Goal: Navigation & Orientation: Find specific page/section

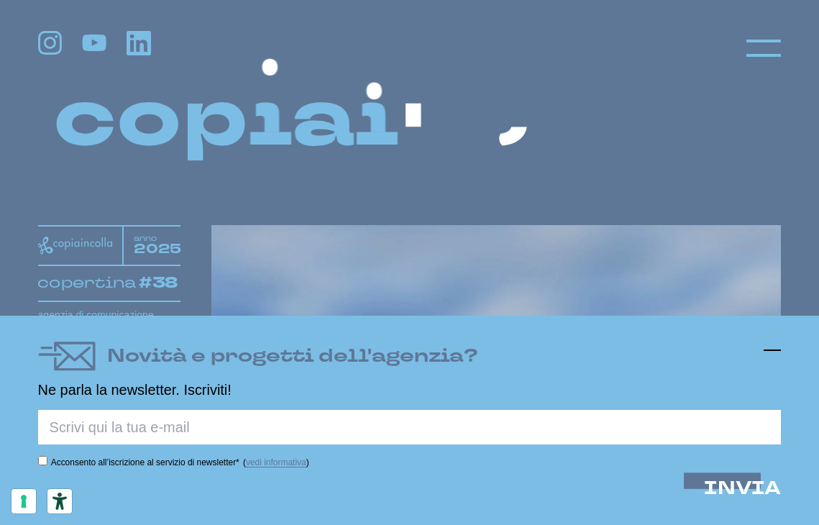
click at [769, 344] on icon at bounding box center [772, 349] width 17 height 17
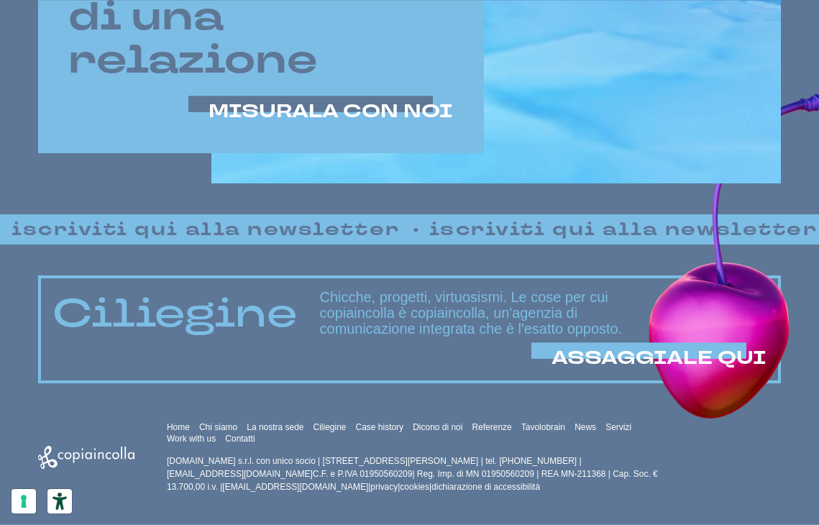
scroll to position [697, 0]
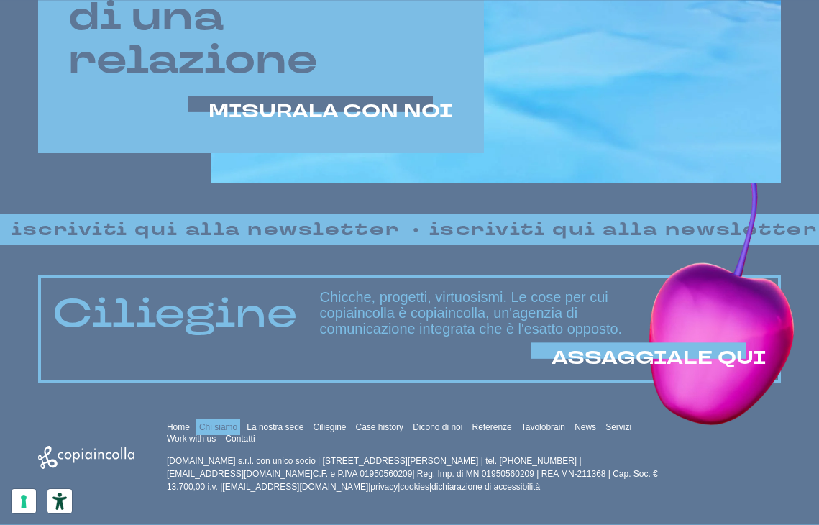
click at [236, 428] on link "Chi siamo" at bounding box center [218, 427] width 38 height 10
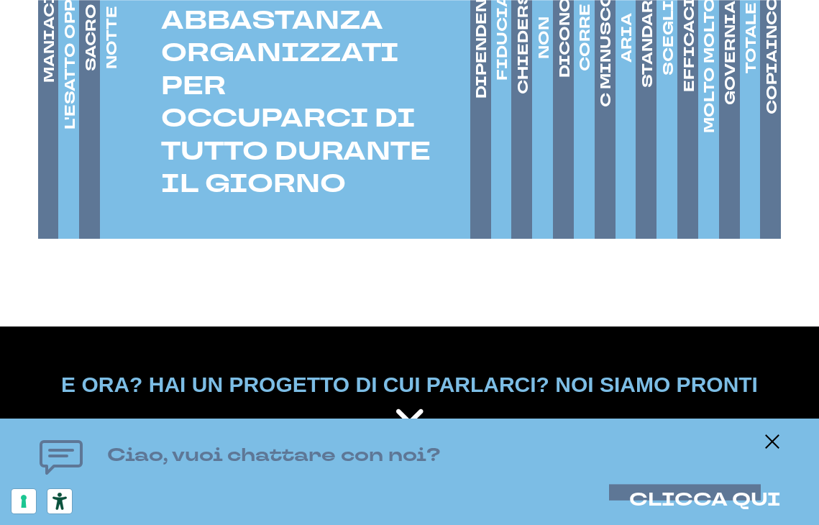
scroll to position [2170, 0]
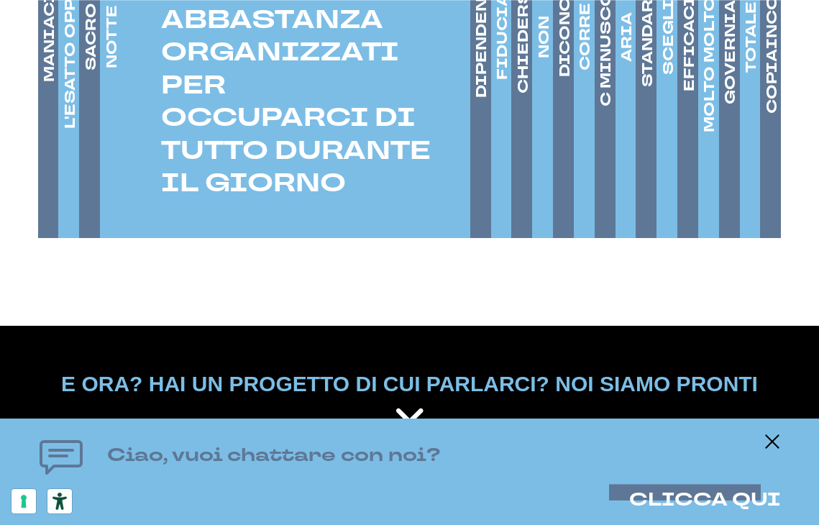
click at [480, 185] on link "DIPENDENTI" at bounding box center [482, 36] width 24 height 403
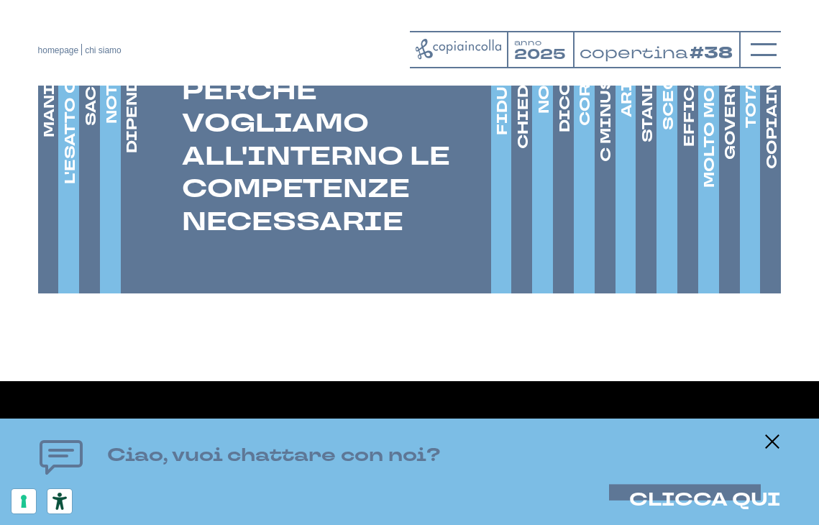
scroll to position [2114, 0]
click at [495, 135] on h4 "FIDUCIA" at bounding box center [502, 92] width 20 height 86
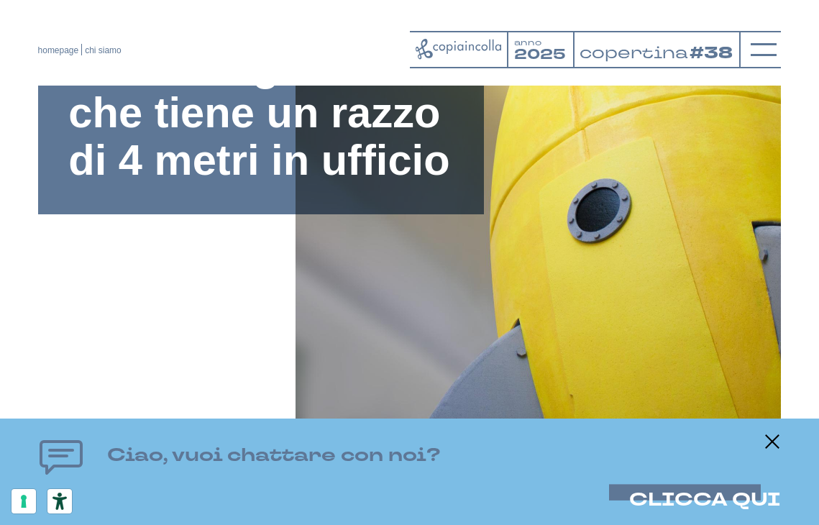
scroll to position [172, 0]
click at [755, 58] on icon at bounding box center [764, 50] width 26 height 26
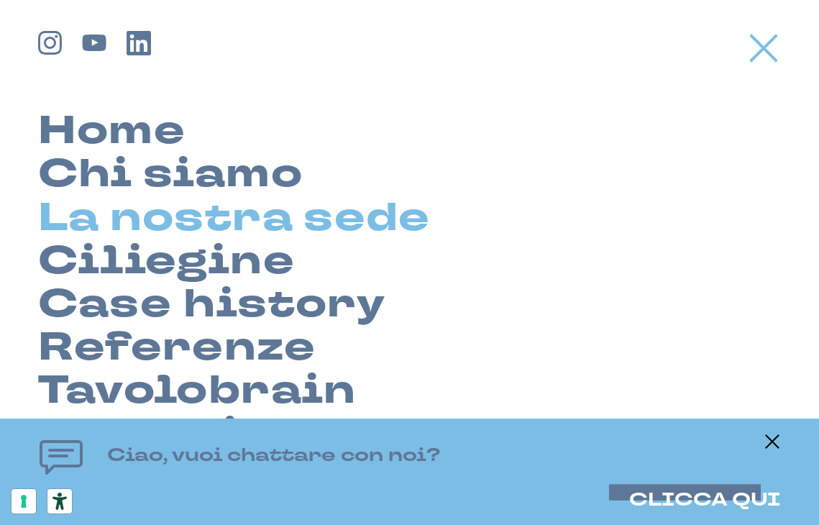
click at [190, 203] on link "La nostra sede" at bounding box center [234, 217] width 393 height 43
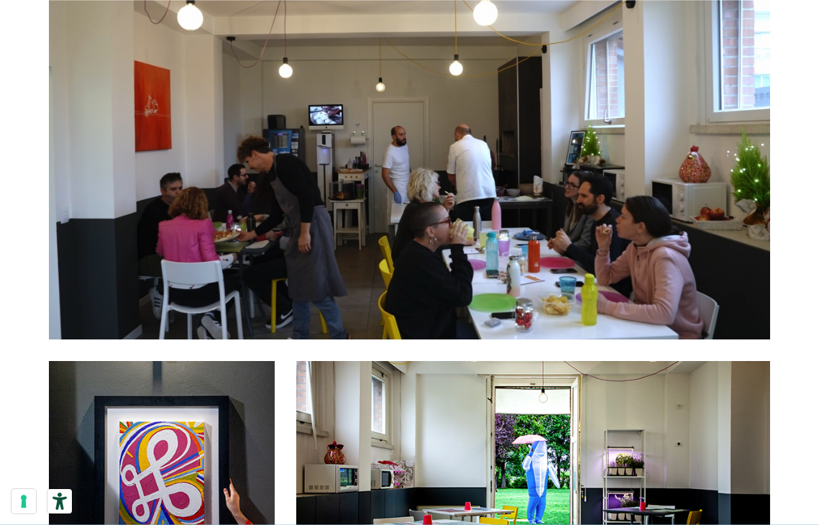
scroll to position [1984, 0]
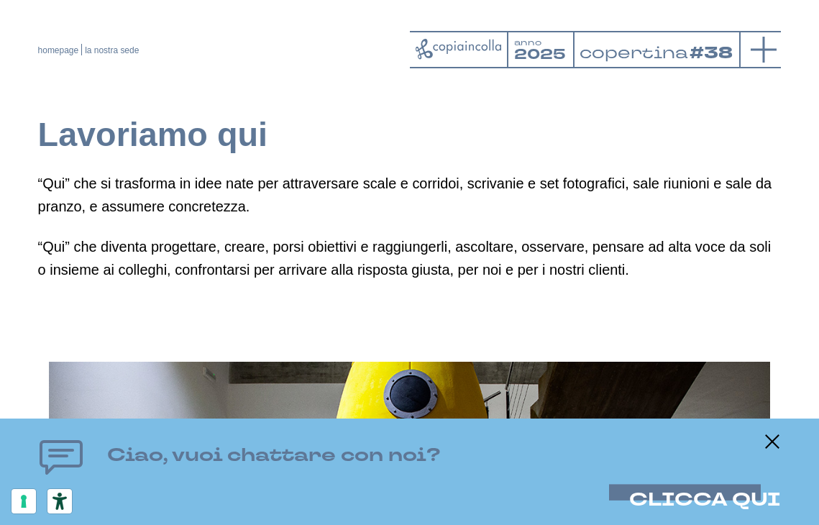
click at [769, 54] on icon at bounding box center [764, 50] width 26 height 26
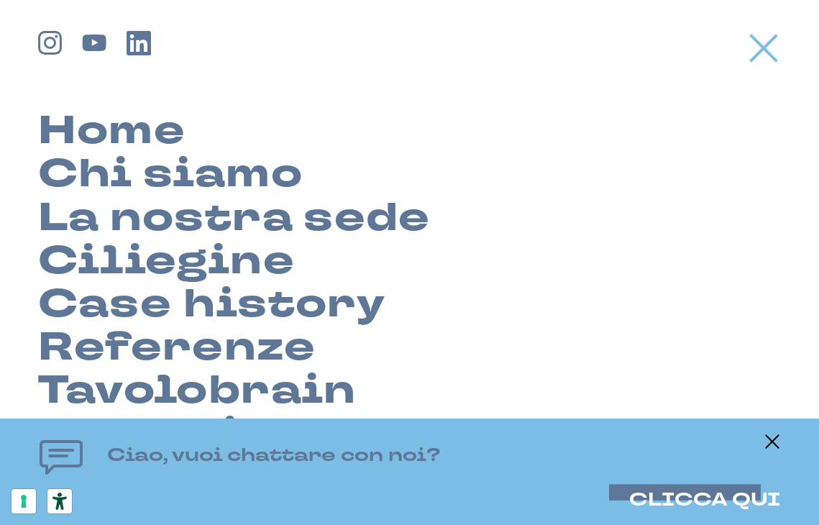
scroll to position [0, 0]
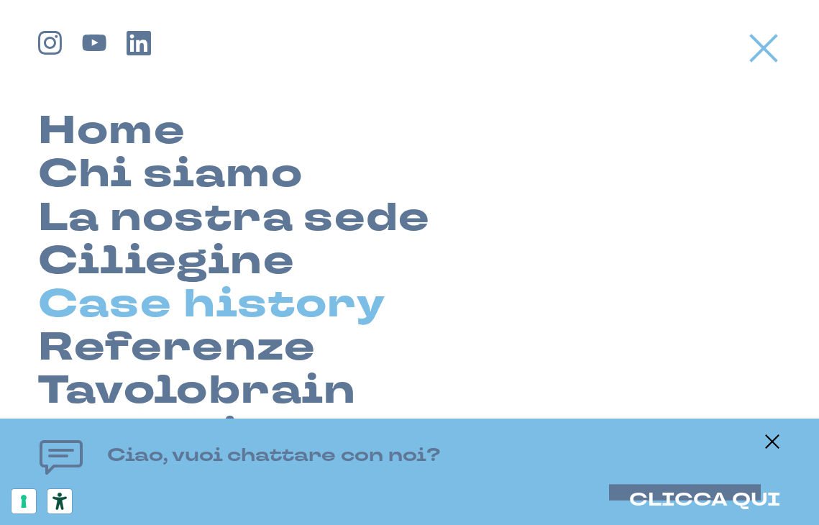
click at [205, 307] on link "Case history" at bounding box center [211, 304] width 347 height 43
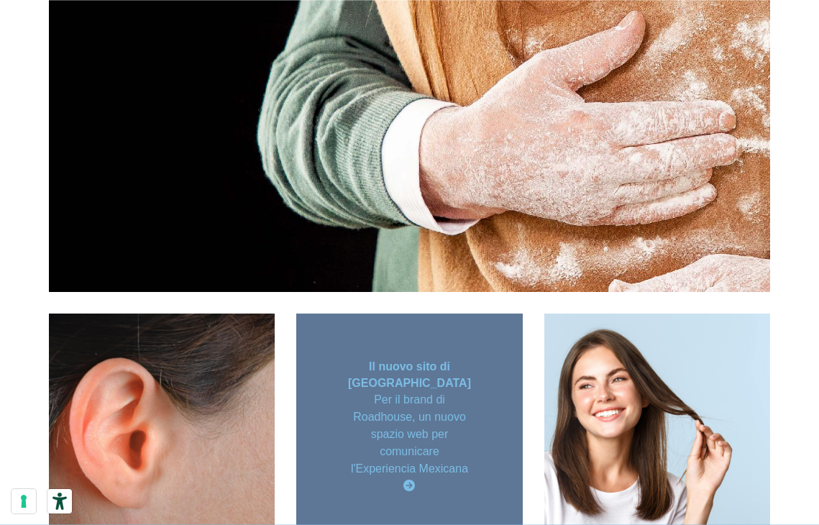
scroll to position [1258, 0]
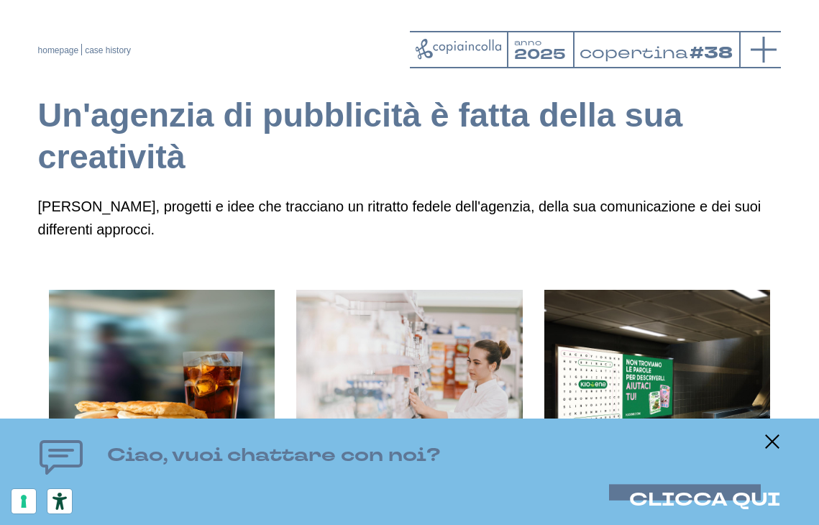
click at [761, 43] on icon at bounding box center [764, 50] width 26 height 26
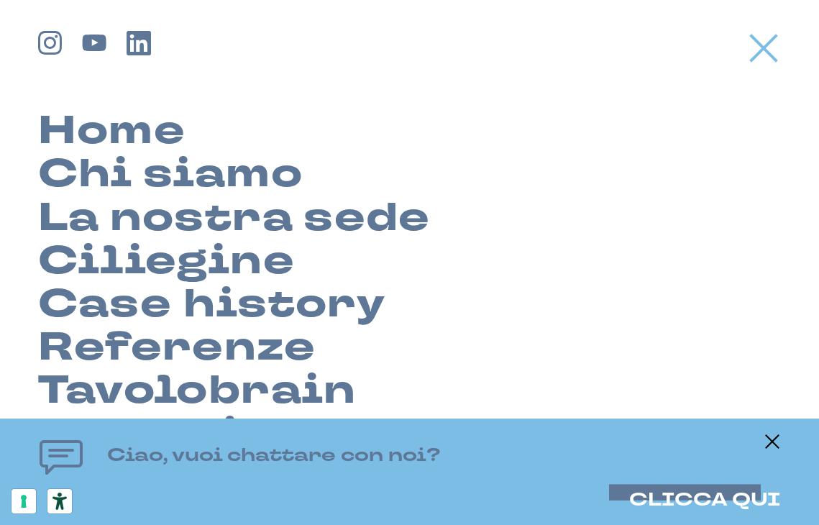
scroll to position [0, 0]
click at [771, 437] on icon at bounding box center [772, 441] width 17 height 17
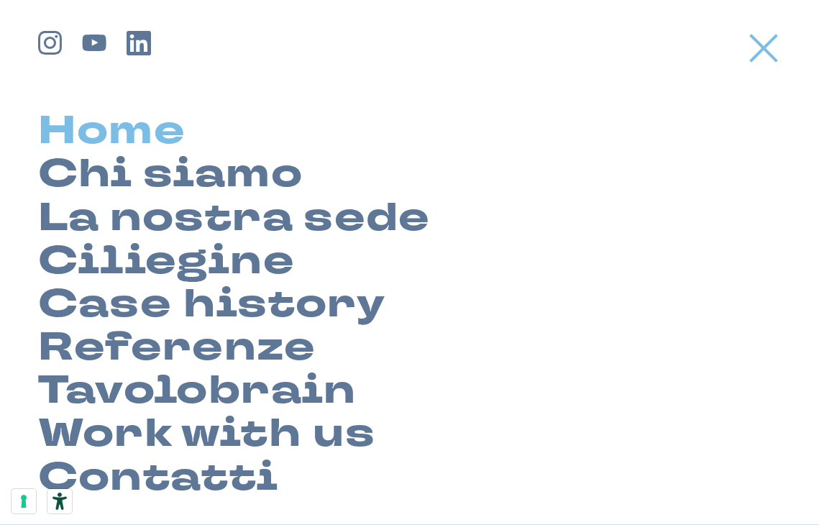
click at [163, 125] on link "Home" at bounding box center [111, 130] width 147 height 43
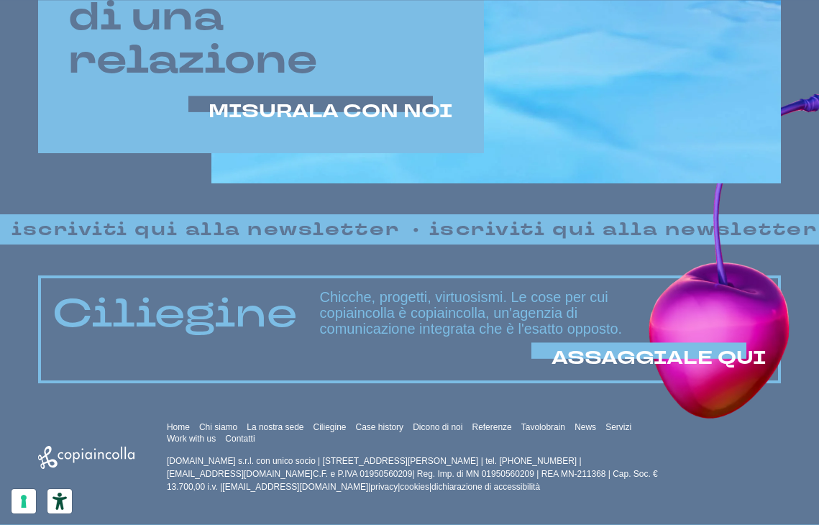
scroll to position [697, 0]
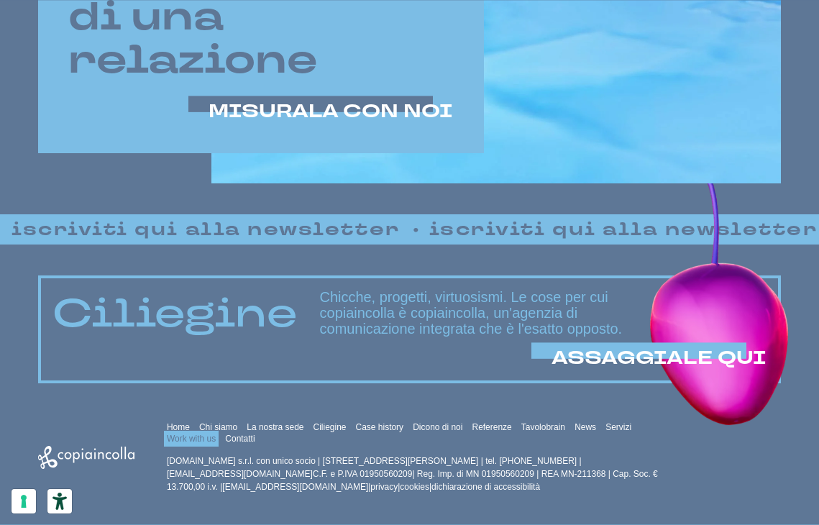
click at [216, 441] on link "Work with us" at bounding box center [191, 439] width 49 height 10
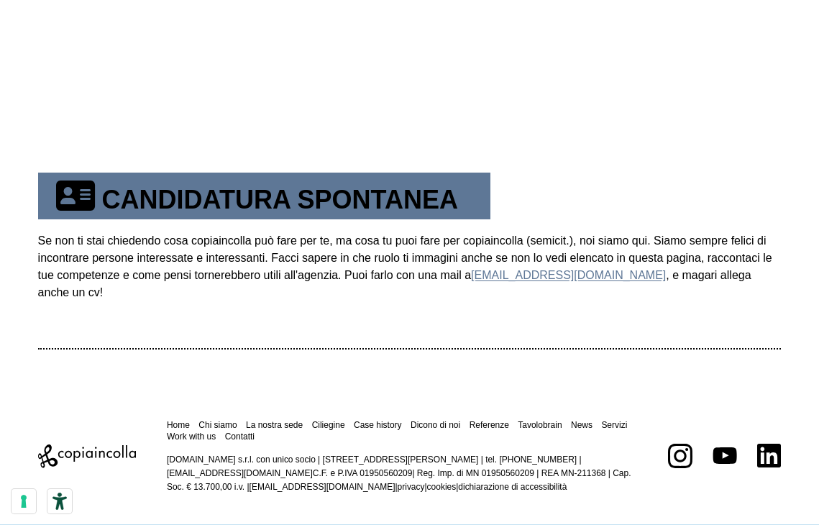
scroll to position [651, 0]
click at [677, 452] on icon at bounding box center [680, 456] width 12 height 12
